Goal: Task Accomplishment & Management: Use online tool/utility

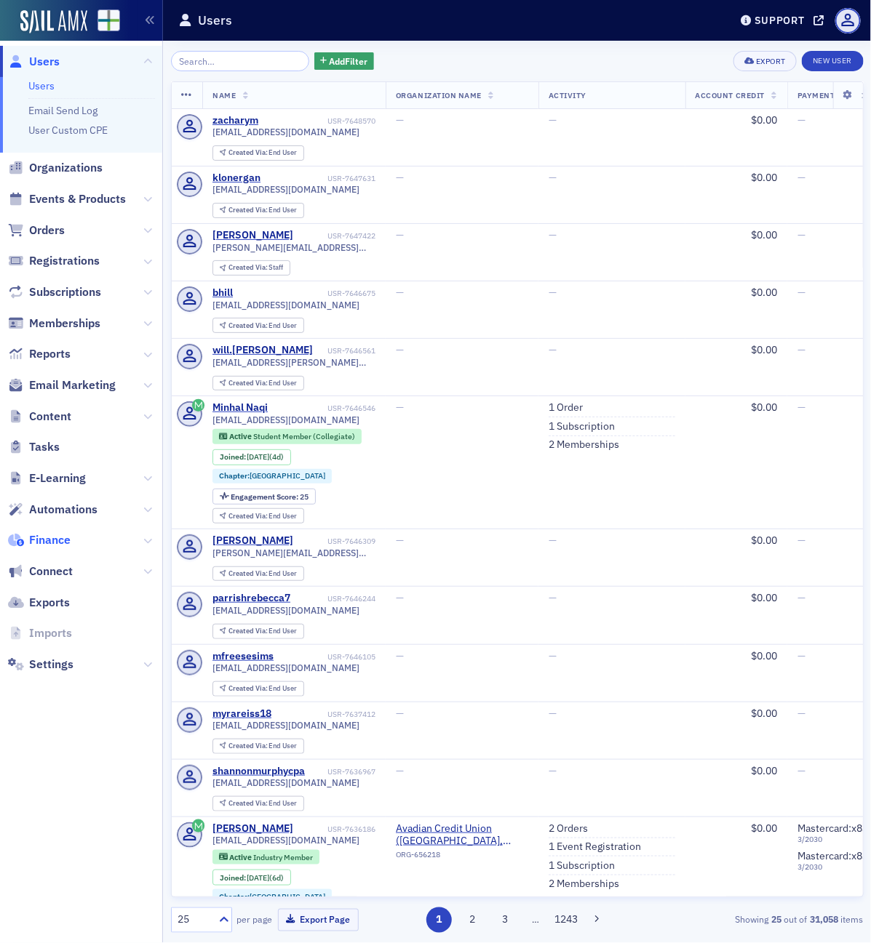
click at [52, 542] on span "Finance" at bounding box center [49, 540] width 41 height 16
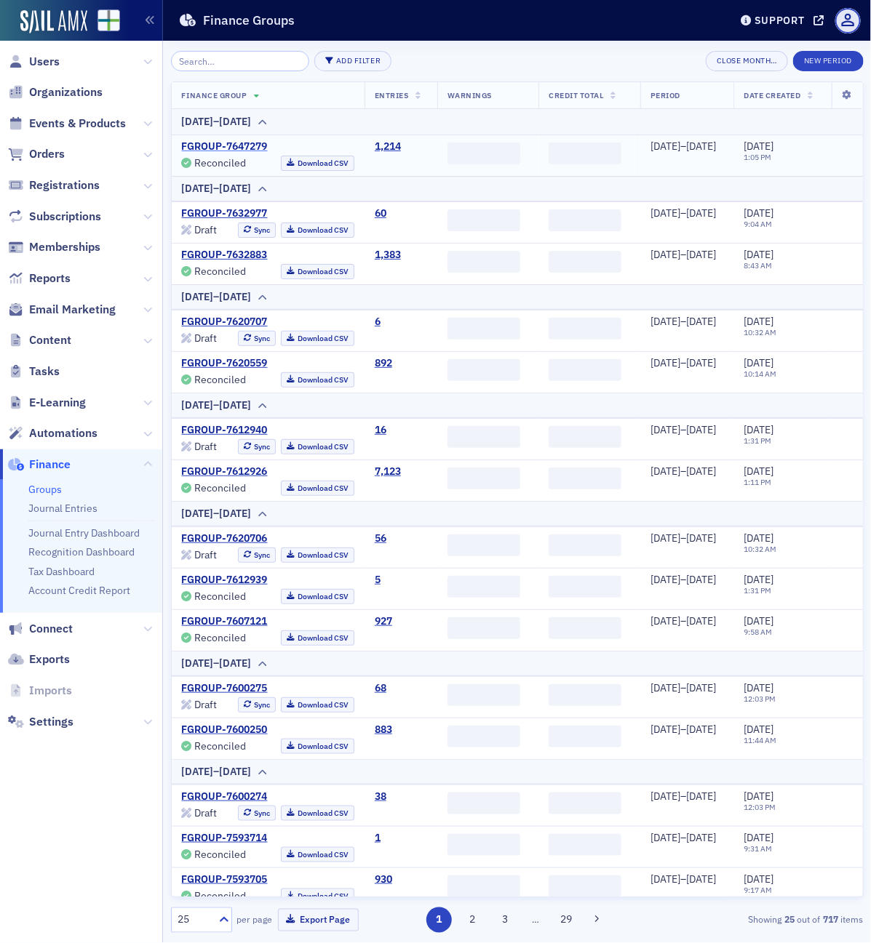
click at [217, 147] on link "FGROUP-7647279" at bounding box center [225, 146] width 86 height 13
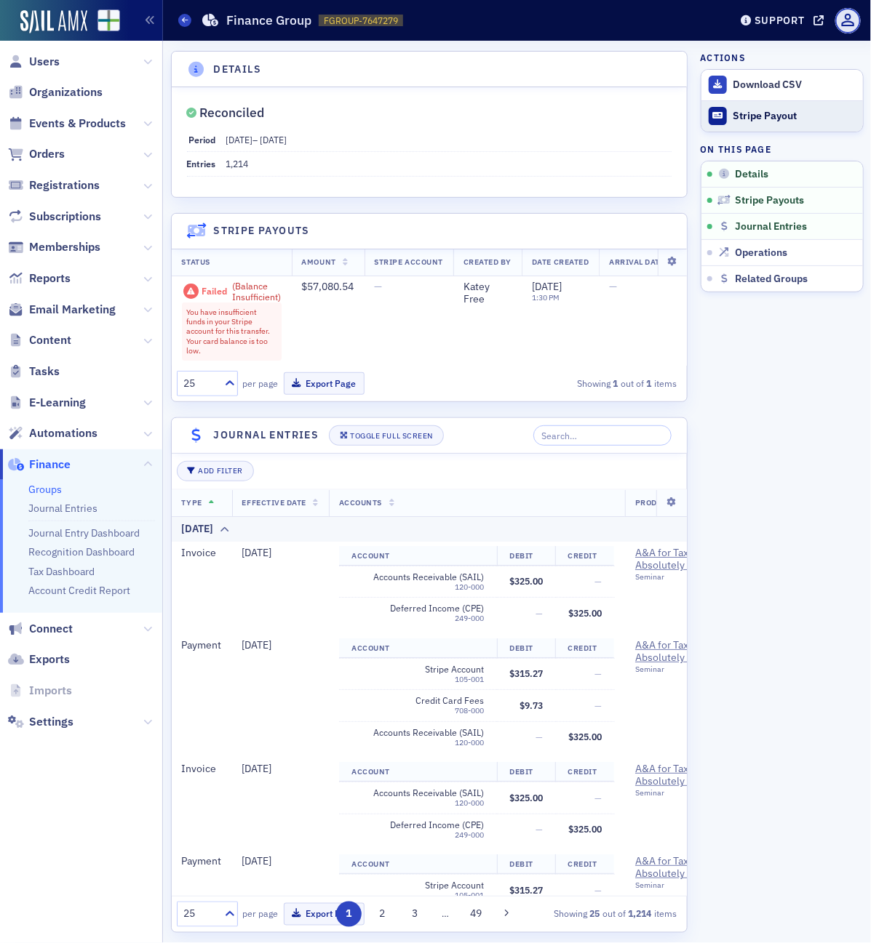
click at [740, 116] on div "Stripe Payout" at bounding box center [793, 116] width 122 height 13
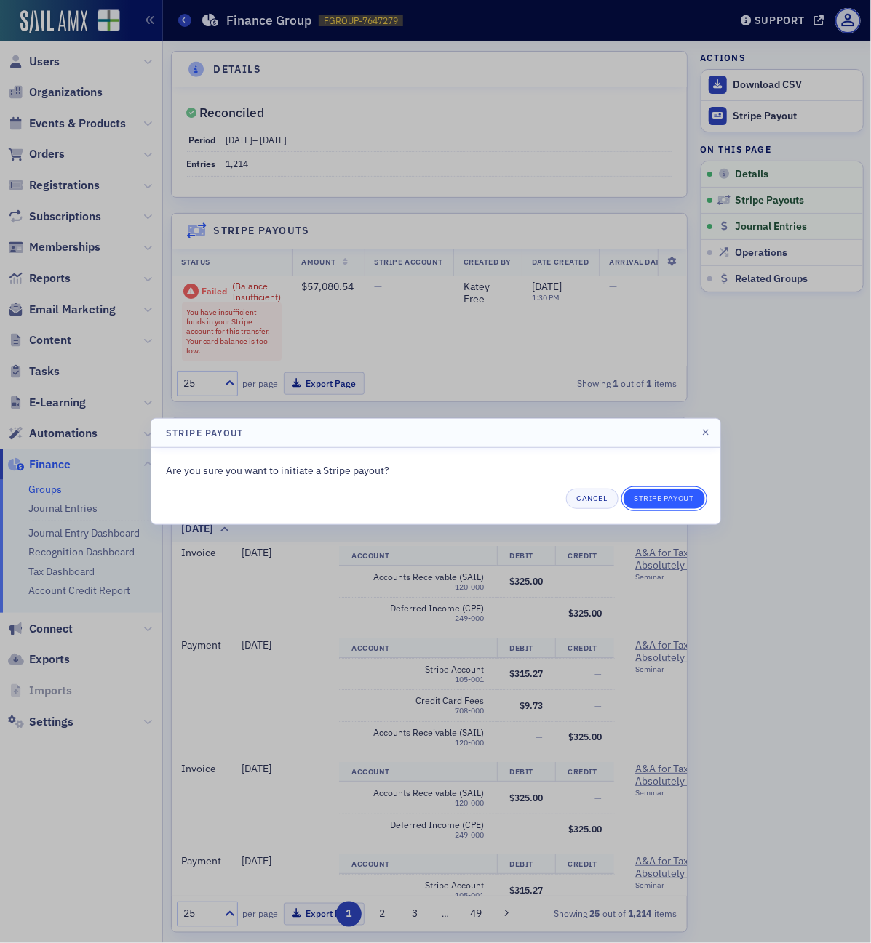
click at [689, 496] on button "Stripe Payout" at bounding box center [663, 499] width 81 height 20
